Goal: Task Accomplishment & Management: Manage account settings

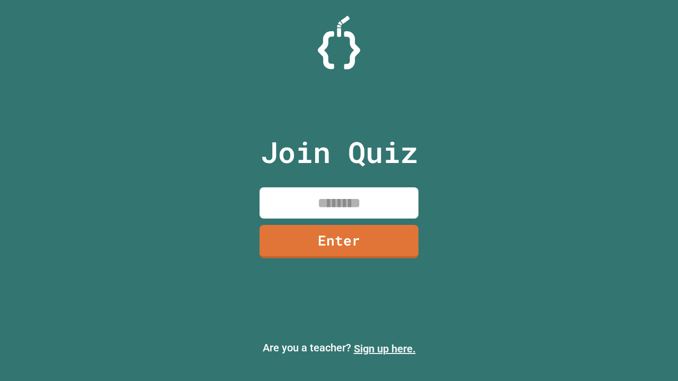
click at [384, 349] on link "Sign up here." at bounding box center [385, 348] width 62 height 13
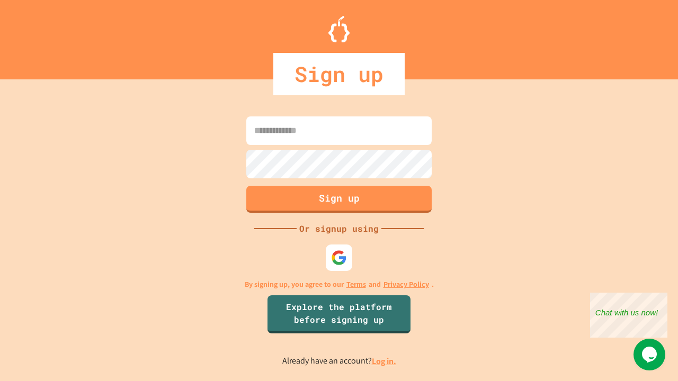
click at [384, 361] on link "Log in." at bounding box center [384, 361] width 24 height 11
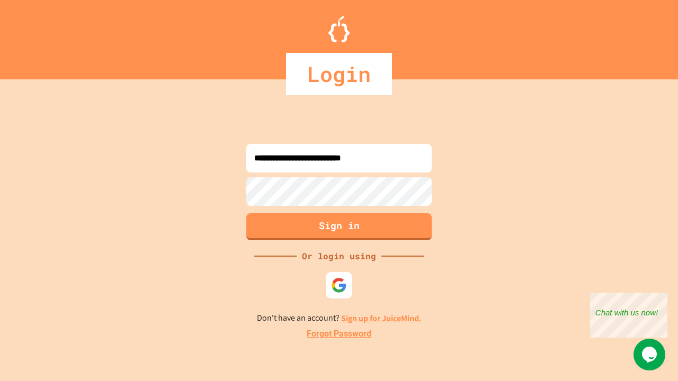
type input "**********"
